Goal: Transaction & Acquisition: Purchase product/service

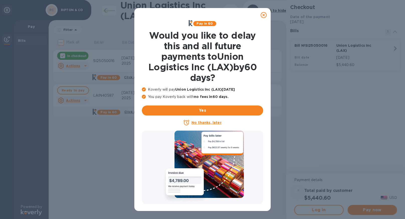
click at [265, 15] on icon at bounding box center [264, 15] width 6 height 6
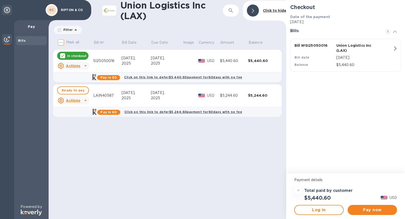
click at [65, 54] on div at bounding box center [62, 55] width 5 height 5
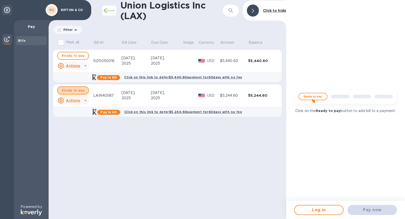
click at [72, 90] on span "Ready to pay" at bounding box center [73, 90] width 23 height 6
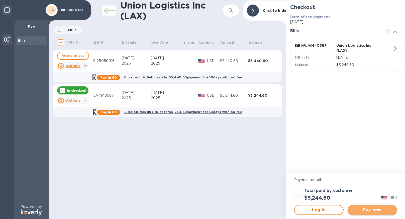
click at [370, 210] on span "Pay now" at bounding box center [372, 210] width 41 height 6
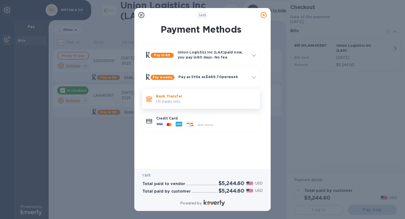
click at [194, 98] on p "Bank Transfer" at bounding box center [206, 96] width 100 height 5
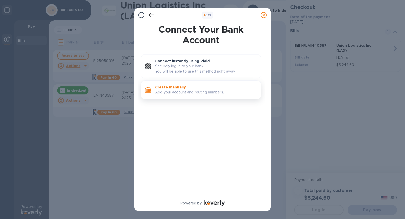
click at [191, 94] on p "Add your account and routing numbers." at bounding box center [206, 92] width 102 height 5
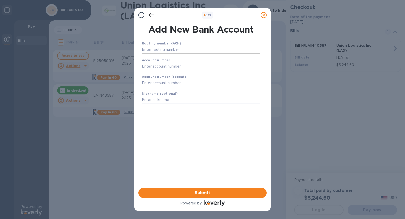
click at [165, 50] on input "text" at bounding box center [201, 50] width 118 height 8
paste input "083009060"
type input "083009060"
click at [152, 72] on input "text" at bounding box center [201, 73] width 118 height 8
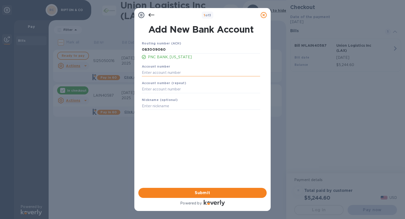
paste input "3823953519"
type input "3823953519"
click at [162, 89] on input "text" at bounding box center [201, 90] width 118 height 8
paste input "3823953519"
type input "3823953519"
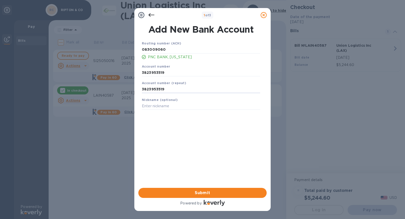
click at [172, 130] on div "Routing number (ACH) [US_BANK_ROUTING_MICR] PNC BANK, [US_STATE] Account number…" at bounding box center [201, 108] width 128 height 142
click at [198, 194] on span "Submit" at bounding box center [202, 193] width 120 height 6
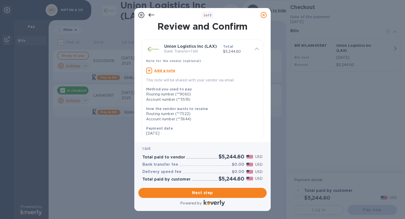
scroll to position [61, 0]
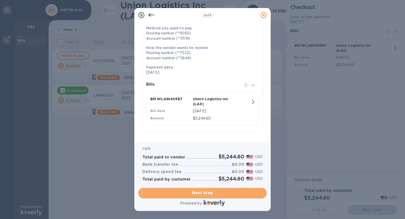
click at [205, 192] on span "Next step" at bounding box center [202, 193] width 120 height 6
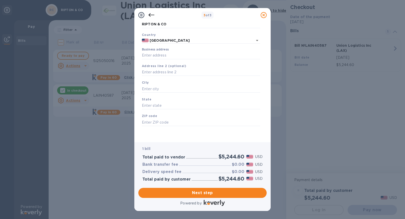
scroll to position [0, 0]
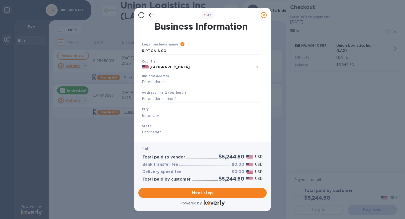
click at [190, 81] on input "Business address" at bounding box center [201, 82] width 118 height 8
type input "[STREET_ADDRESS]"
click at [175, 113] on input "text" at bounding box center [201, 116] width 118 height 8
type input "[GEOGRAPHIC_DATA]"
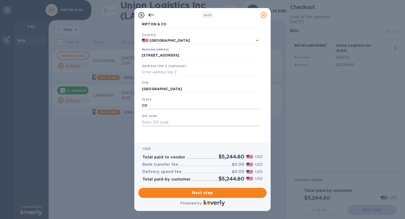
type input "CO"
click at [167, 124] on input "text" at bounding box center [201, 122] width 118 height 8
type input "80301"
click at [186, 193] on span "Next step" at bounding box center [202, 193] width 120 height 6
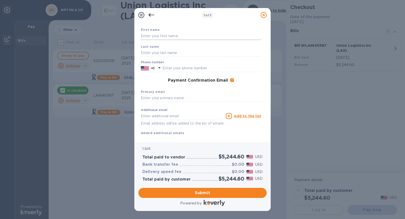
click at [179, 36] on input "text" at bounding box center [201, 36] width 120 height 8
type input "[PERSON_NAME]"
type input "Nazim"
type input "5037083712"
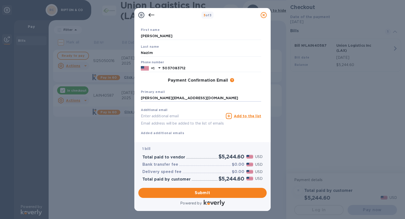
type input "[PERSON_NAME][EMAIL_ADDRESS][DOMAIN_NAME]"
click at [204, 193] on span "Submit" at bounding box center [202, 193] width 120 height 6
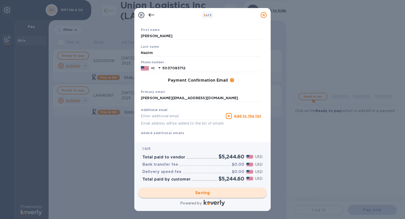
scroll to position [0, 0]
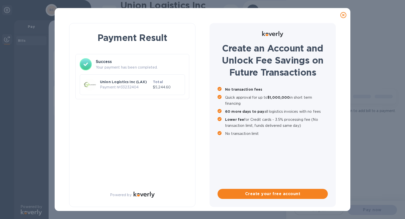
checkbox input "true"
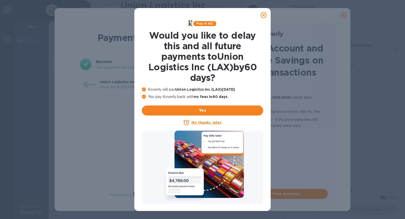
click at [266, 14] on icon at bounding box center [264, 15] width 6 height 6
